Goal: Register for event/course

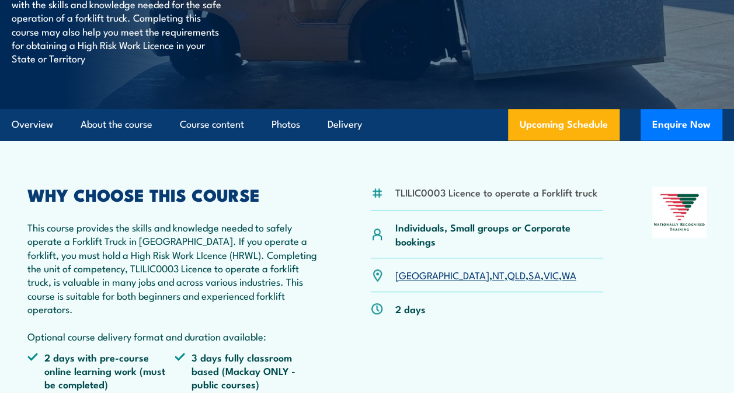
scroll to position [292, 0]
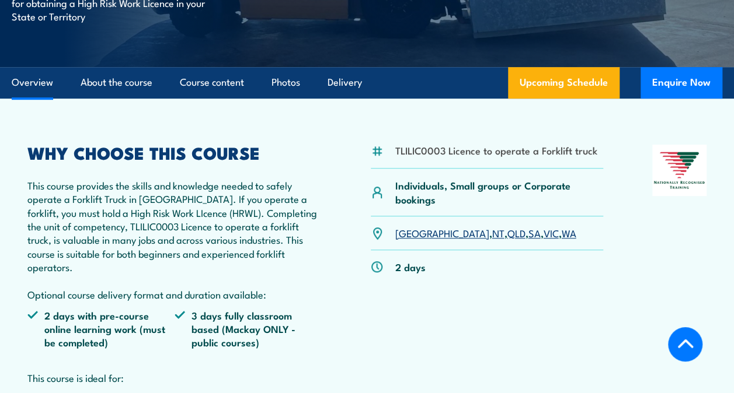
click at [543, 236] on link "VIC" at bounding box center [550, 233] width 15 height 14
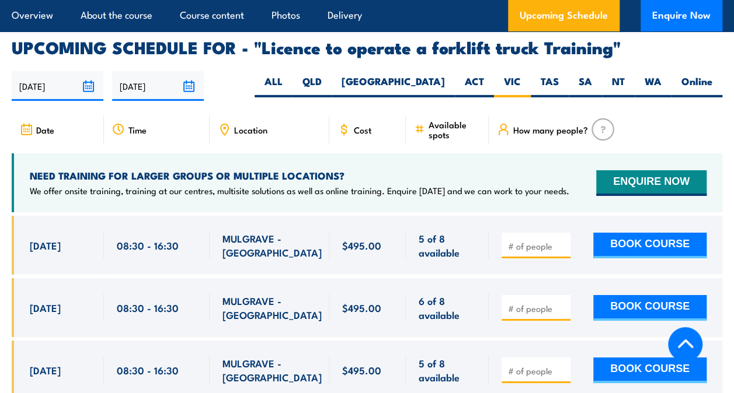
scroll to position [1924, 0]
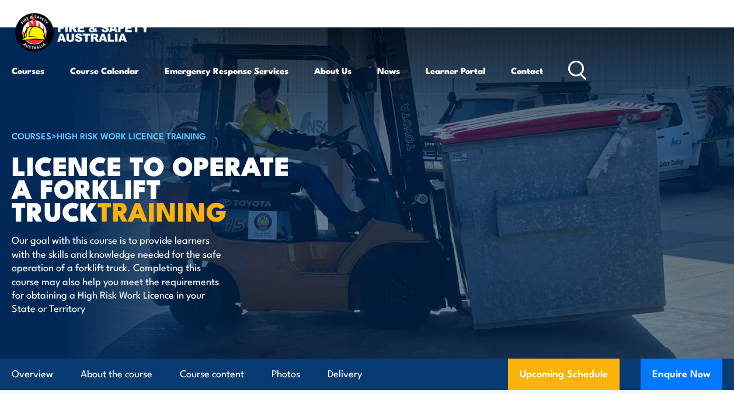
scroll to position [1, 0]
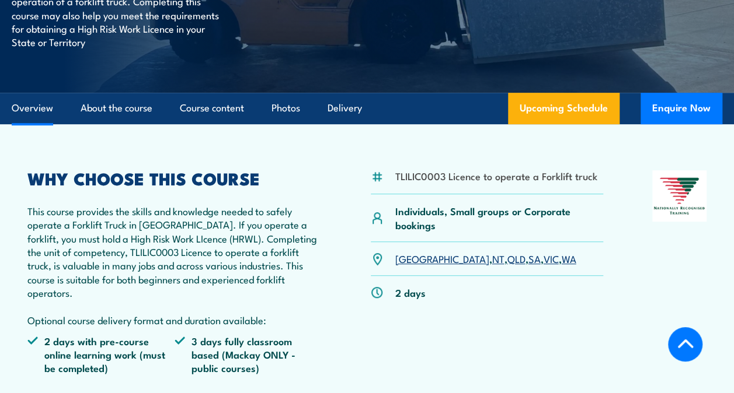
scroll to position [350, 0]
